Goal: Information Seeking & Learning: Compare options

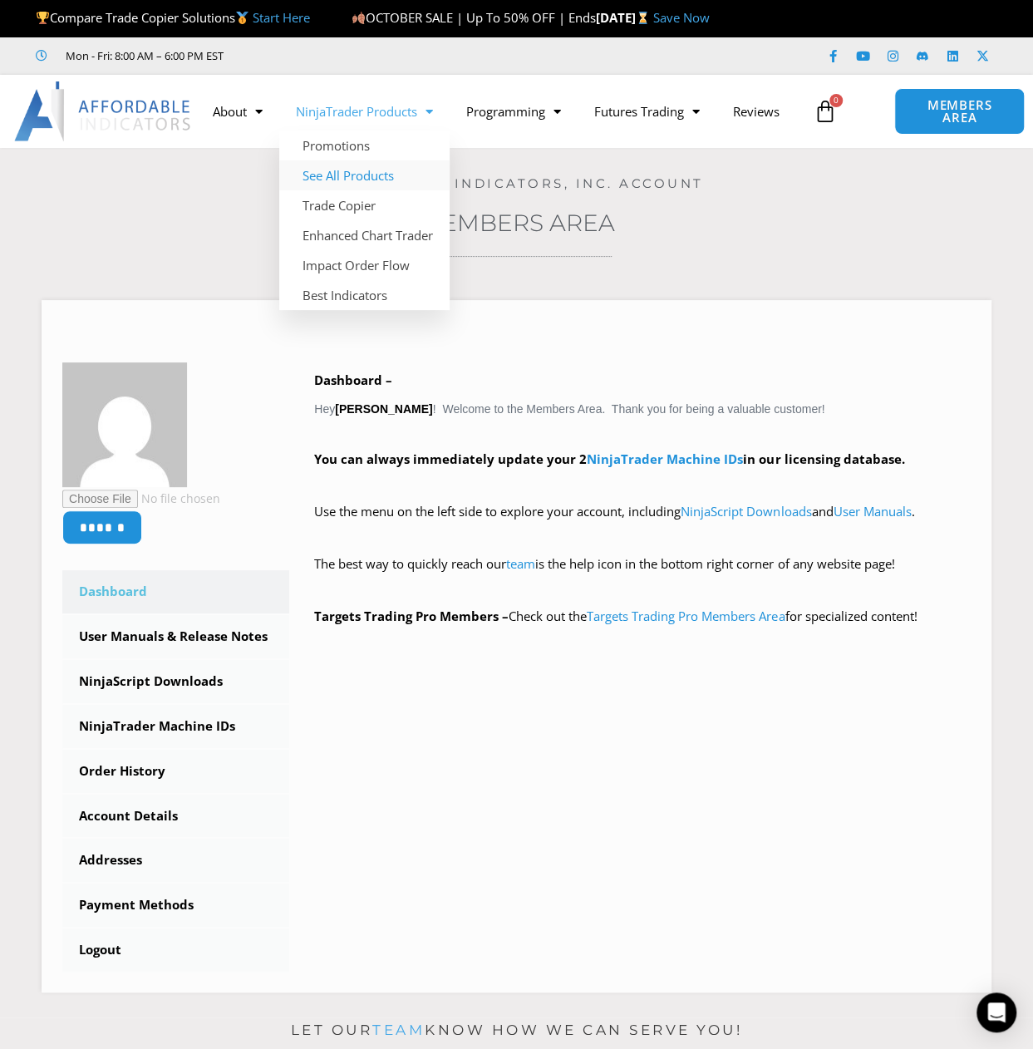
click at [366, 176] on link "See All Products" at bounding box center [364, 175] width 170 height 30
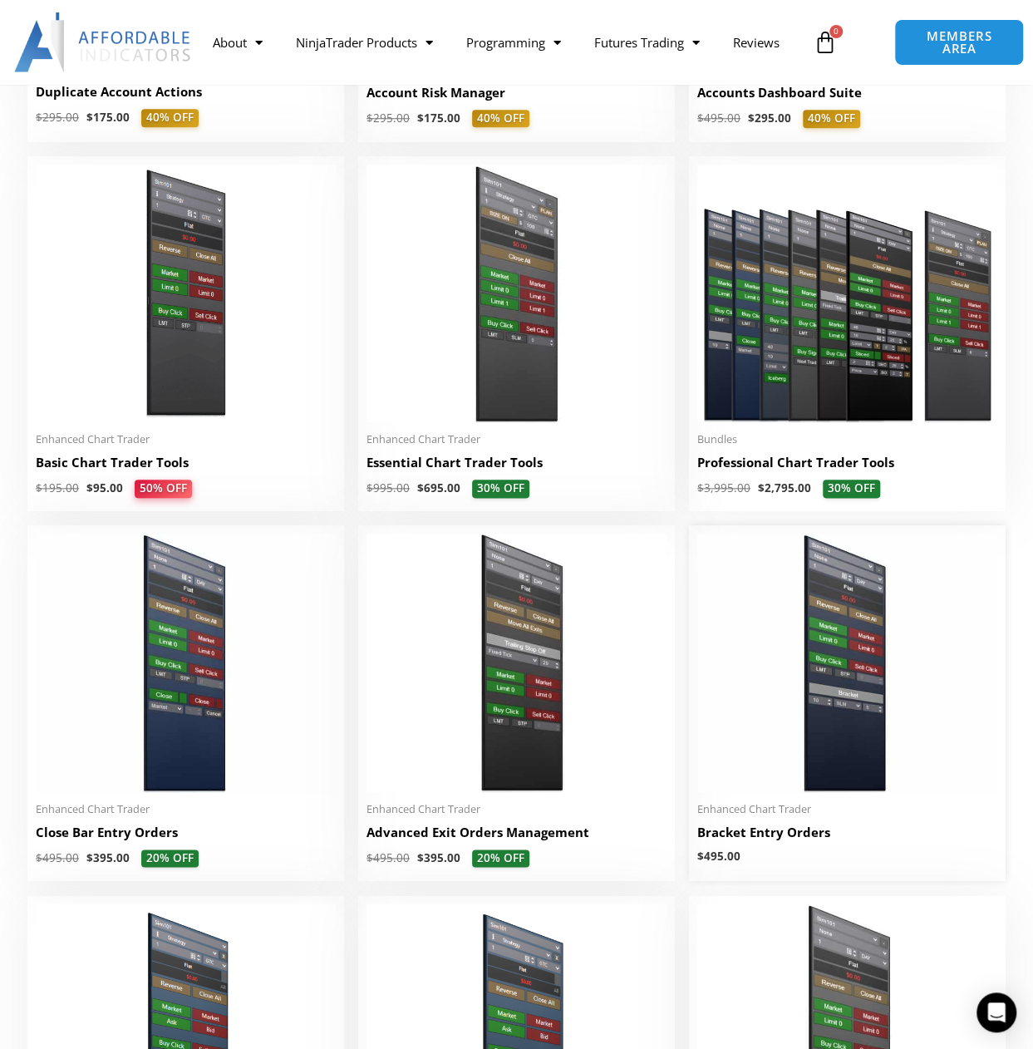
scroll to position [582, 0]
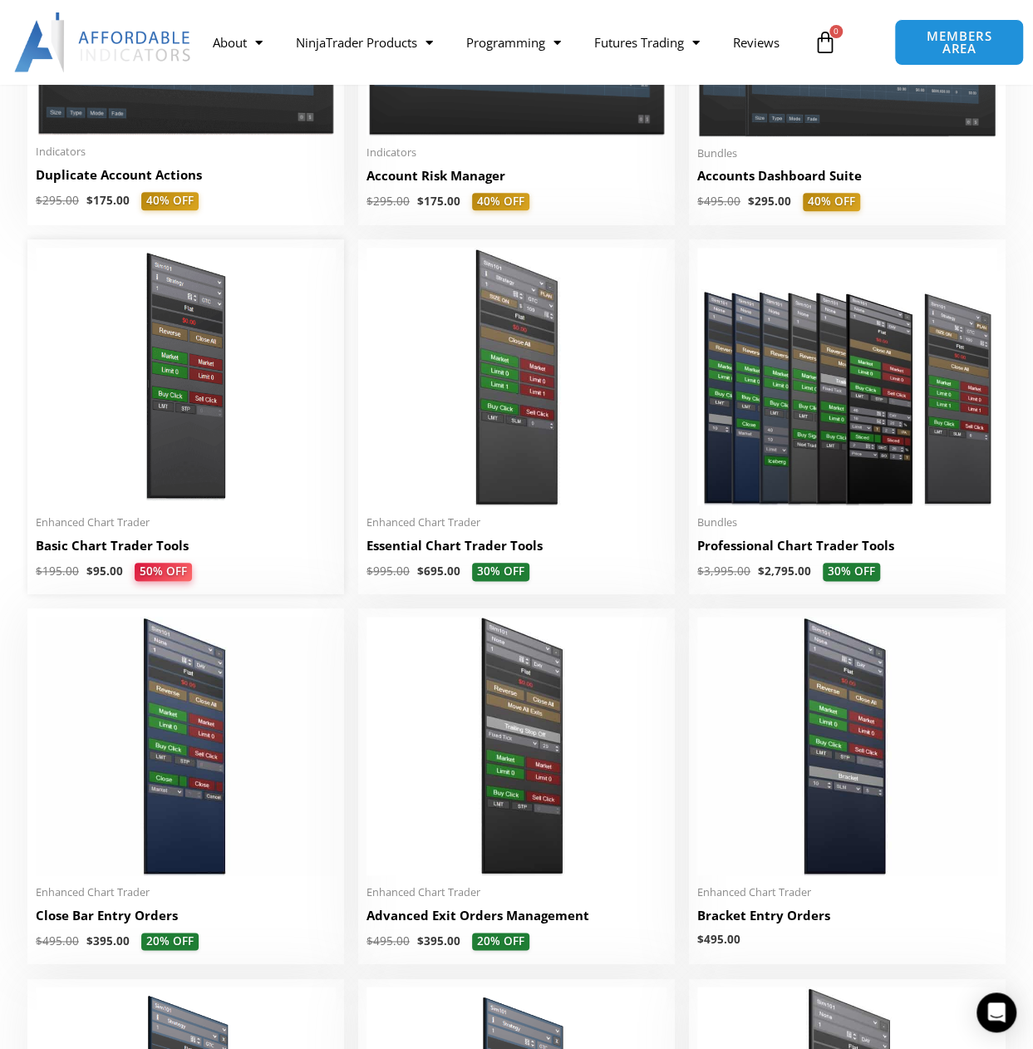
click at [135, 547] on h2 "Basic Chart Trader Tools" at bounding box center [186, 545] width 300 height 17
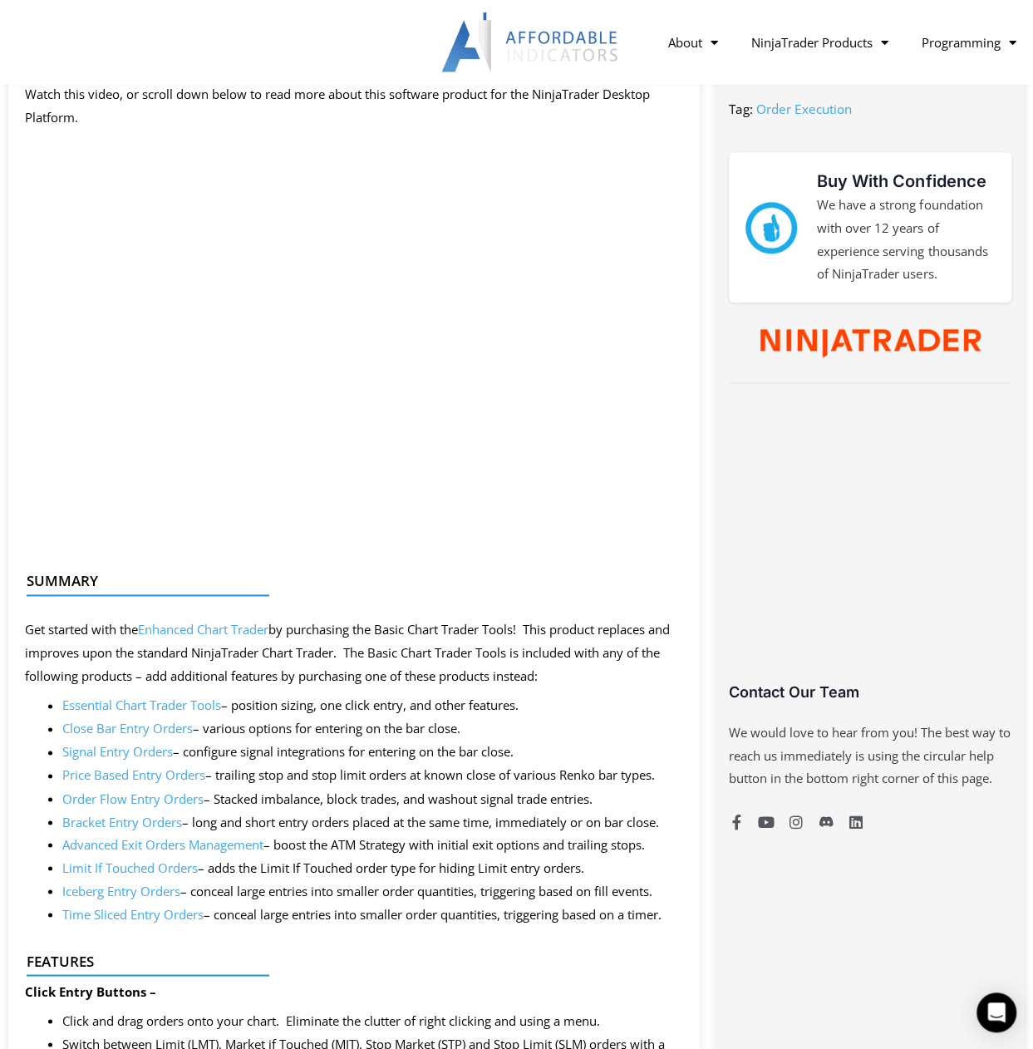
scroll to position [746, 0]
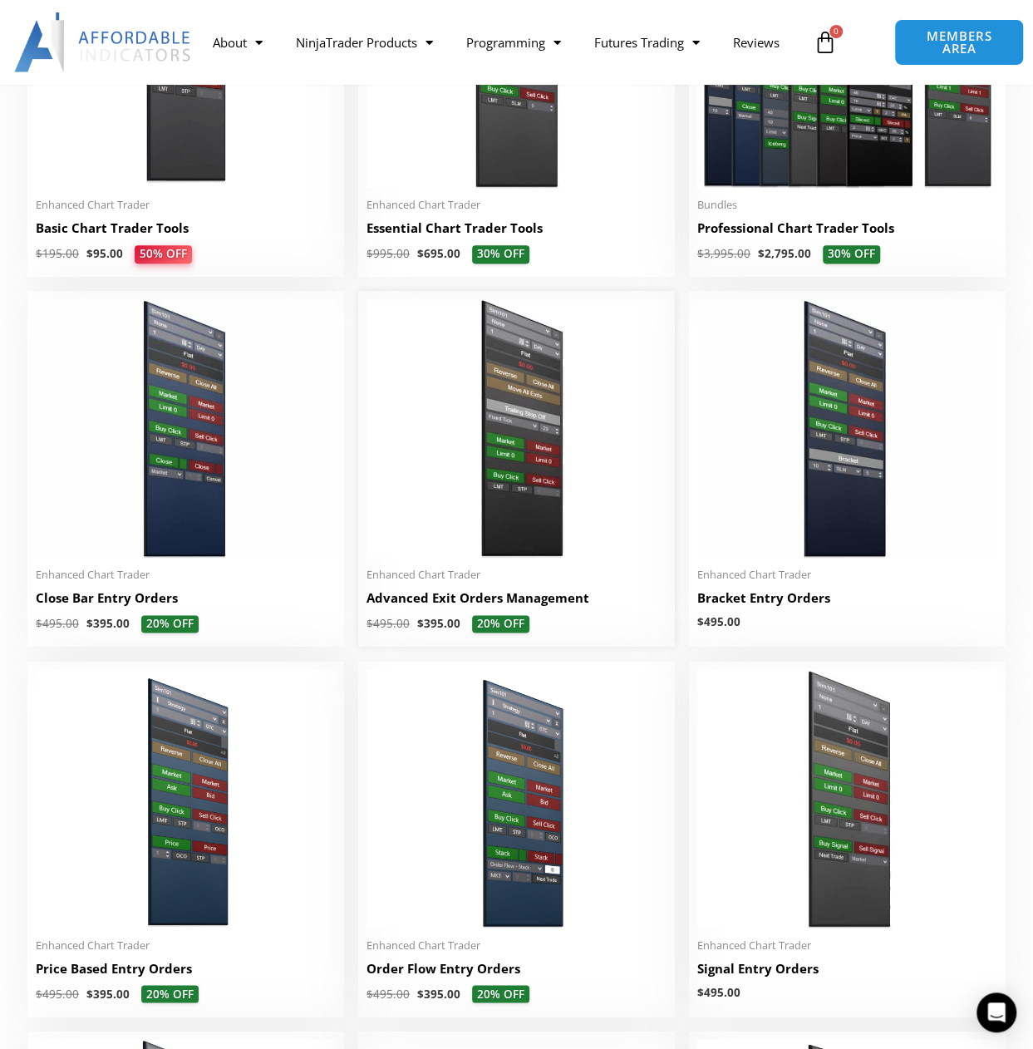
scroll to position [998, 0]
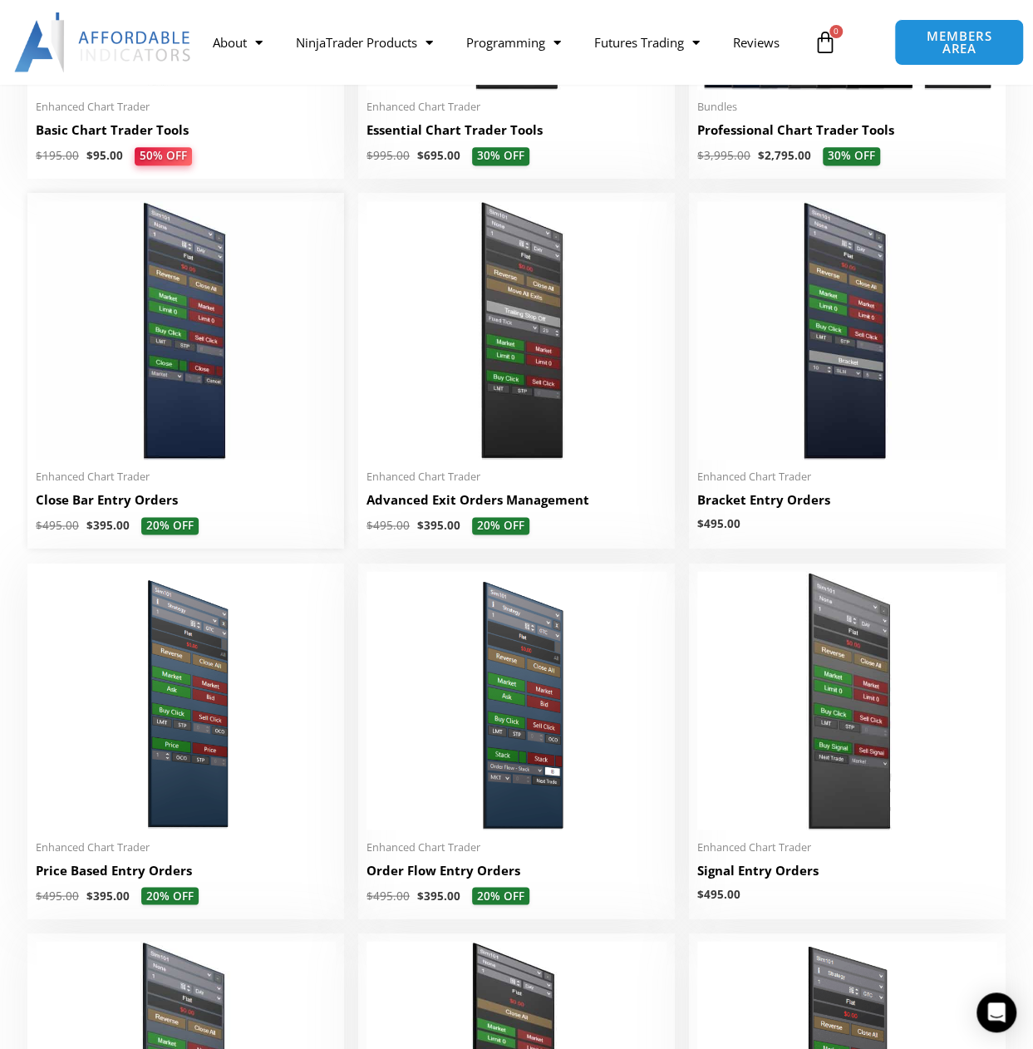
click at [118, 499] on h2 "Close Bar Entry Orders" at bounding box center [186, 499] width 300 height 17
click at [185, 364] on img at bounding box center [186, 330] width 300 height 258
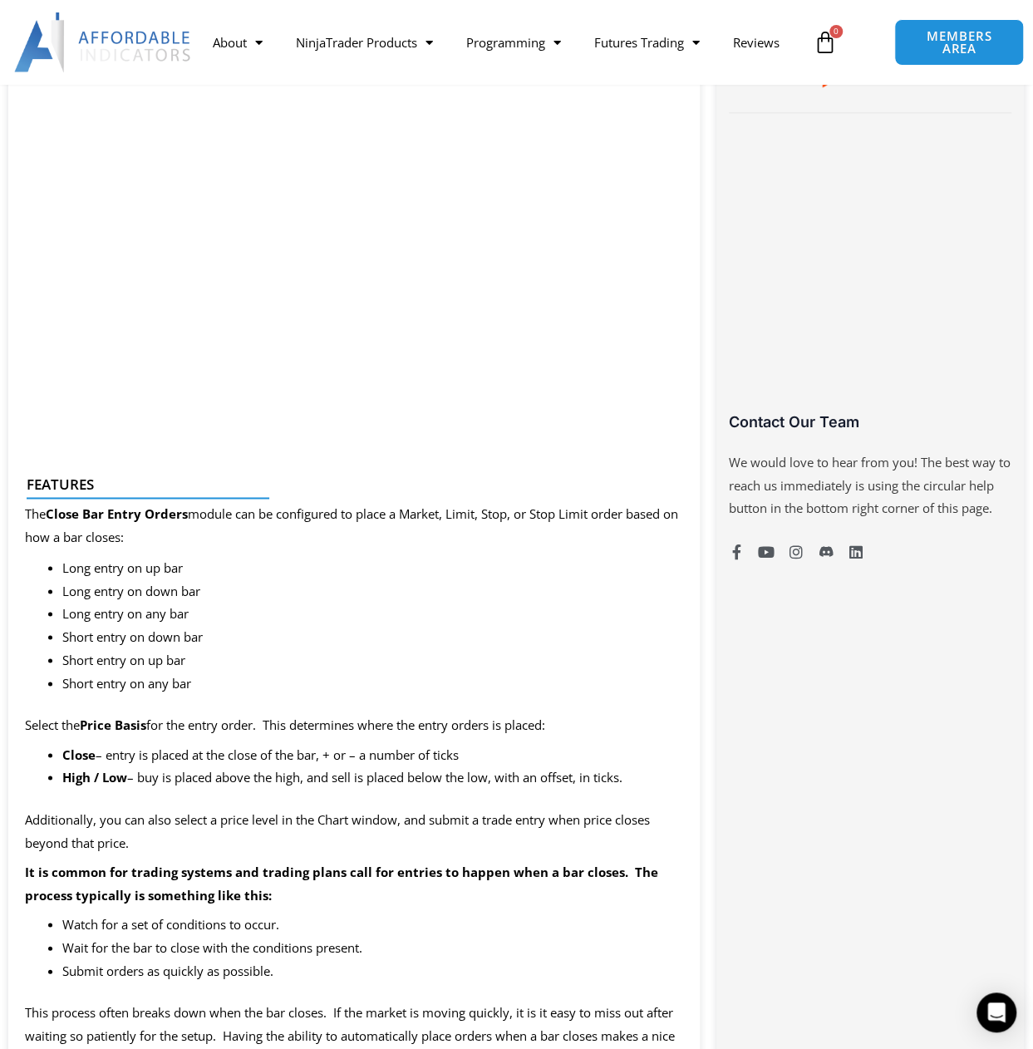
scroll to position [974, 0]
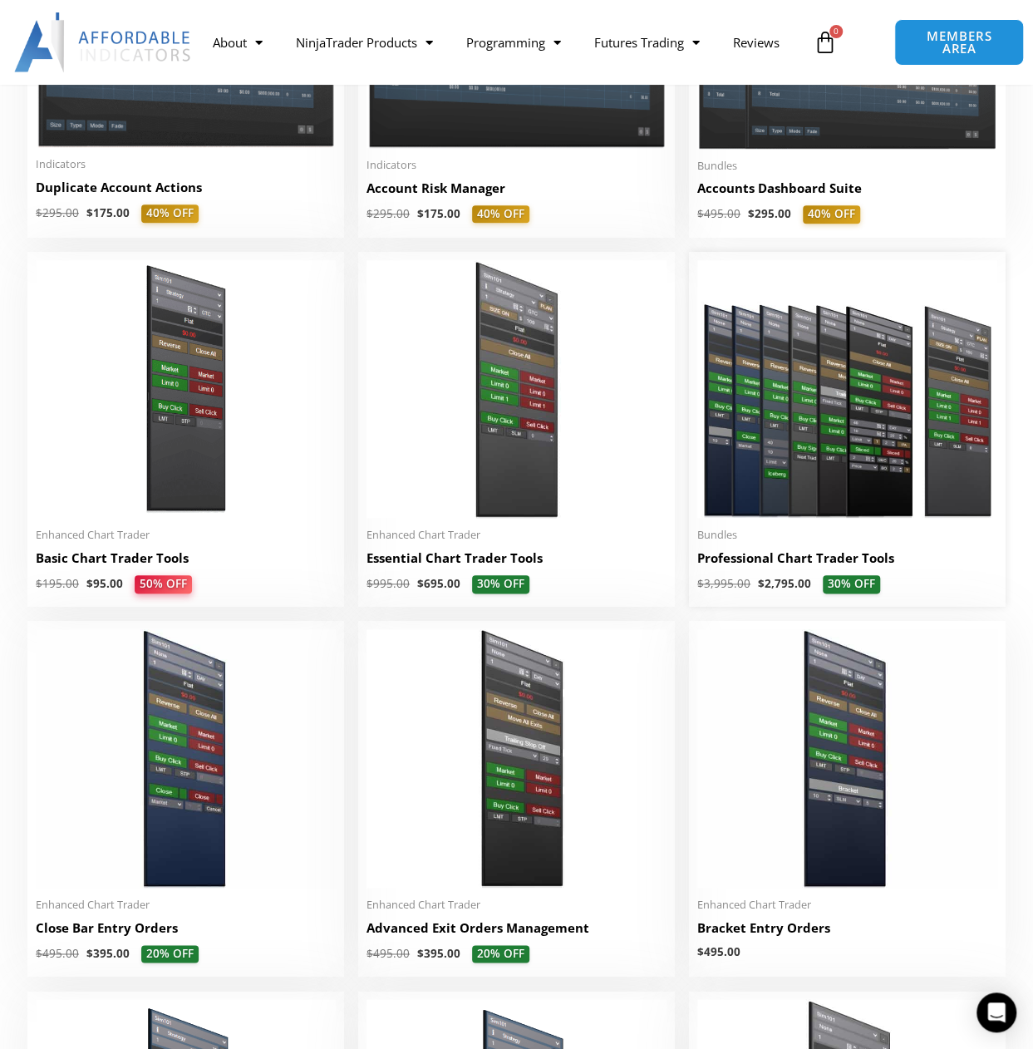
scroll to position [582, 0]
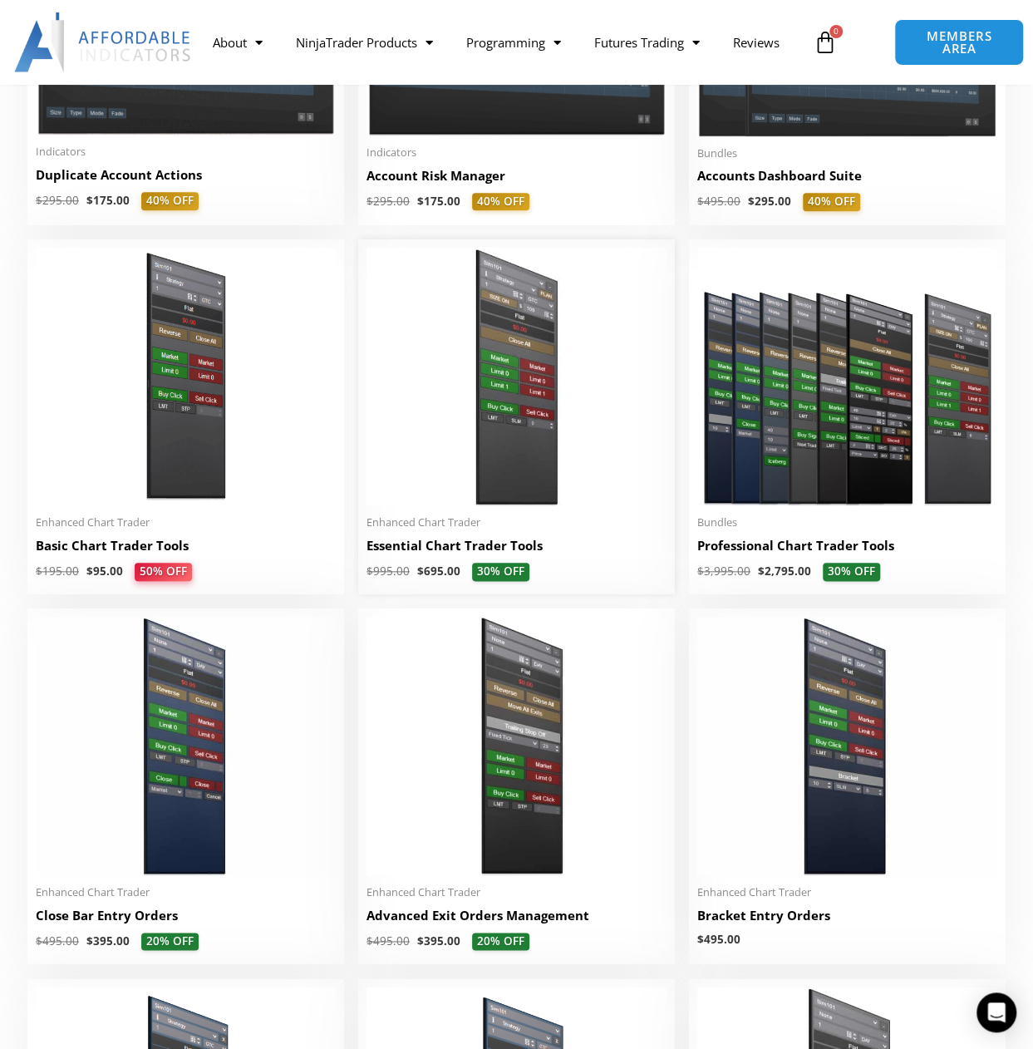
click at [454, 357] on img at bounding box center [517, 377] width 300 height 258
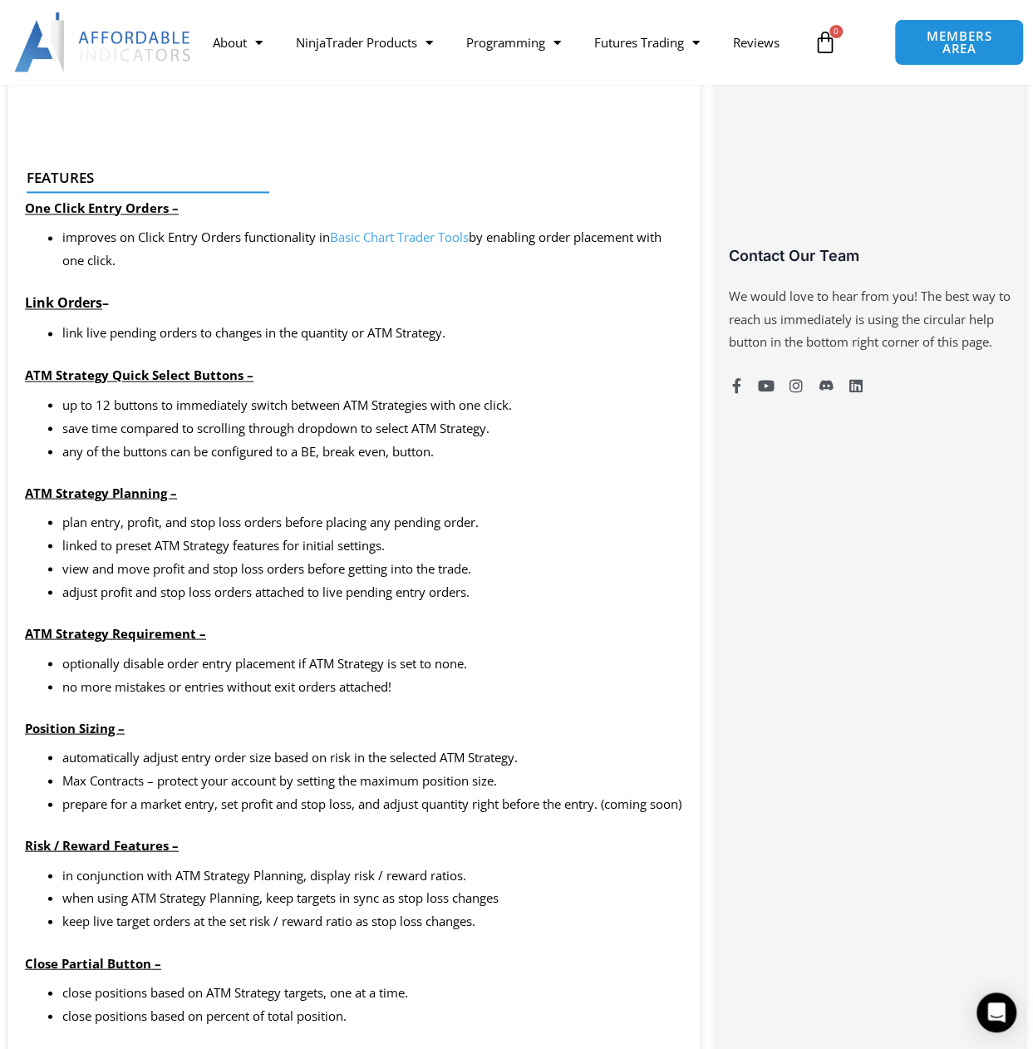
scroll to position [665, 0]
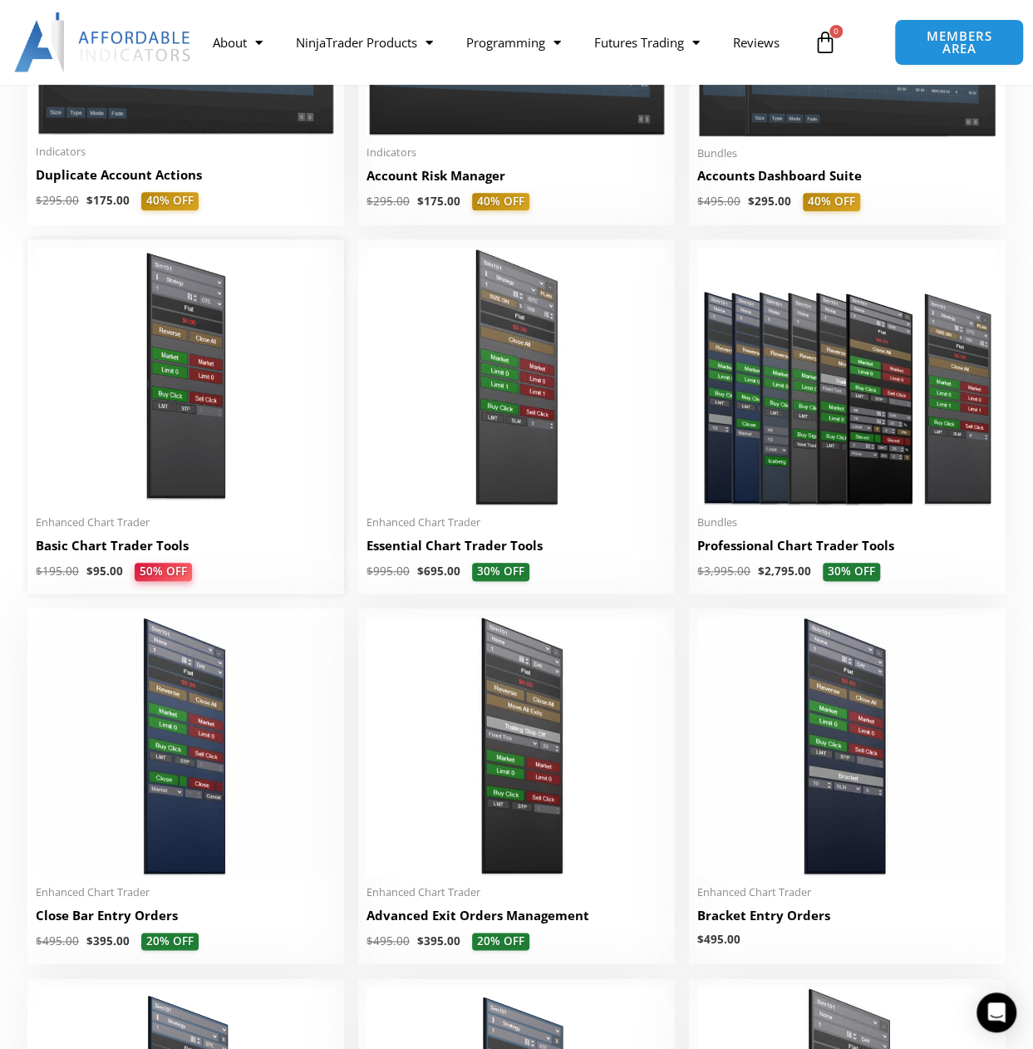
click at [97, 546] on h2 "Basic Chart Trader Tools" at bounding box center [186, 545] width 300 height 17
click at [471, 397] on img at bounding box center [517, 377] width 300 height 258
